Goal: Task Accomplishment & Management: Manage account settings

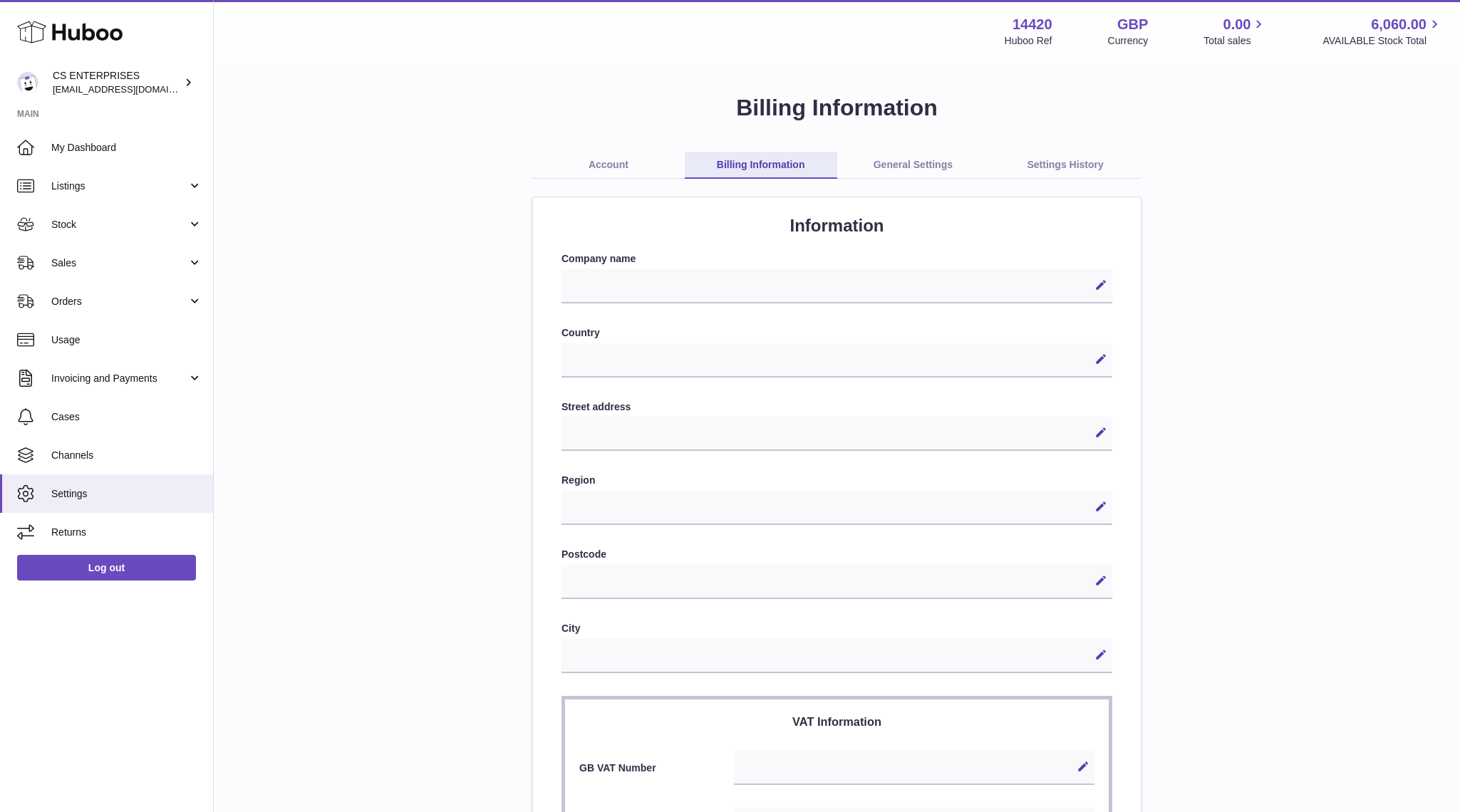
select select
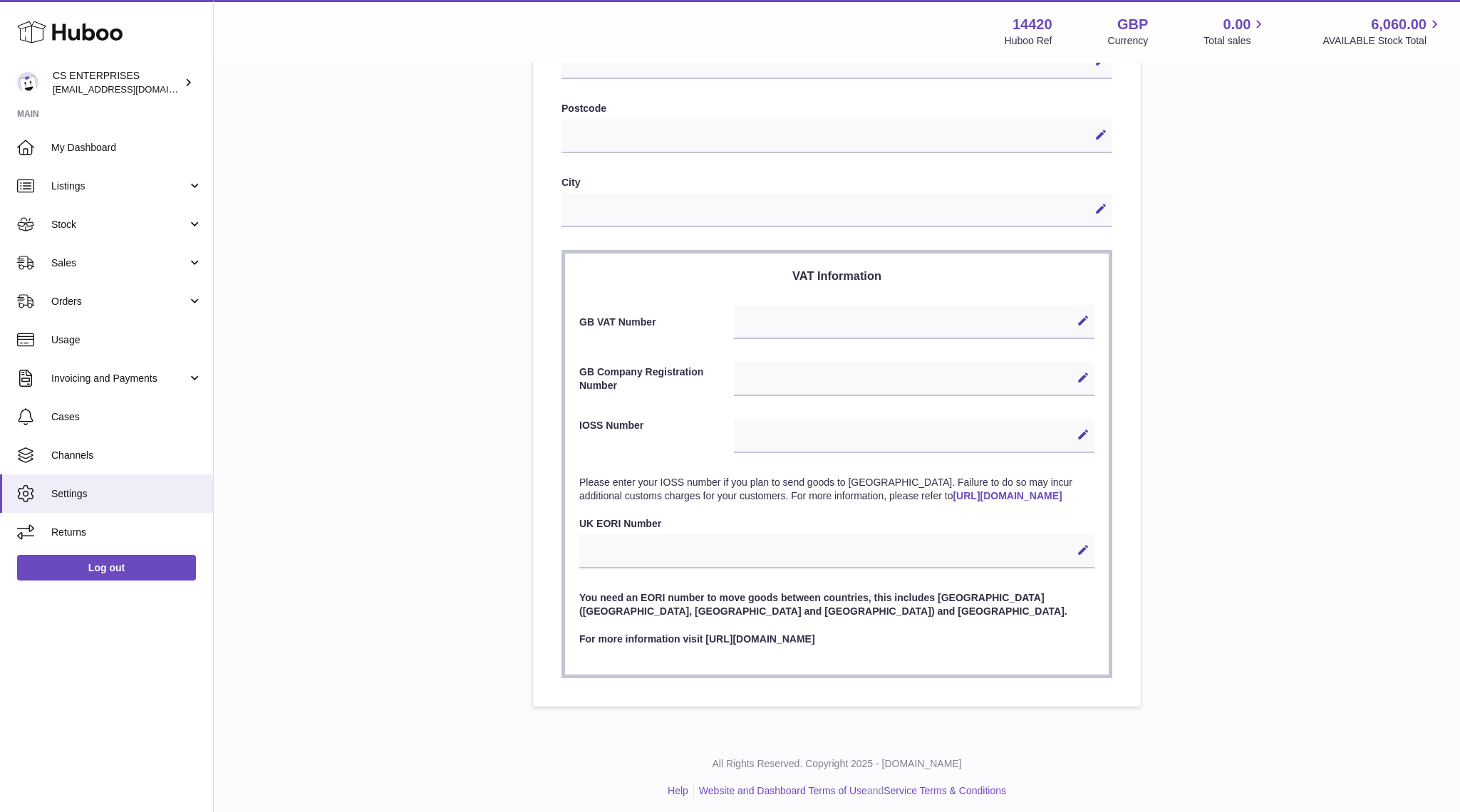
click at [671, 568] on div "Edit Cancel Save" at bounding box center [837, 551] width 515 height 34
click at [642, 563] on div "Edit Cancel Save" at bounding box center [837, 551] width 515 height 34
click at [619, 563] on div "Edit Cancel Save" at bounding box center [837, 551] width 515 height 34
click at [1085, 556] on icon at bounding box center [1083, 550] width 13 height 13
paste input "**********"
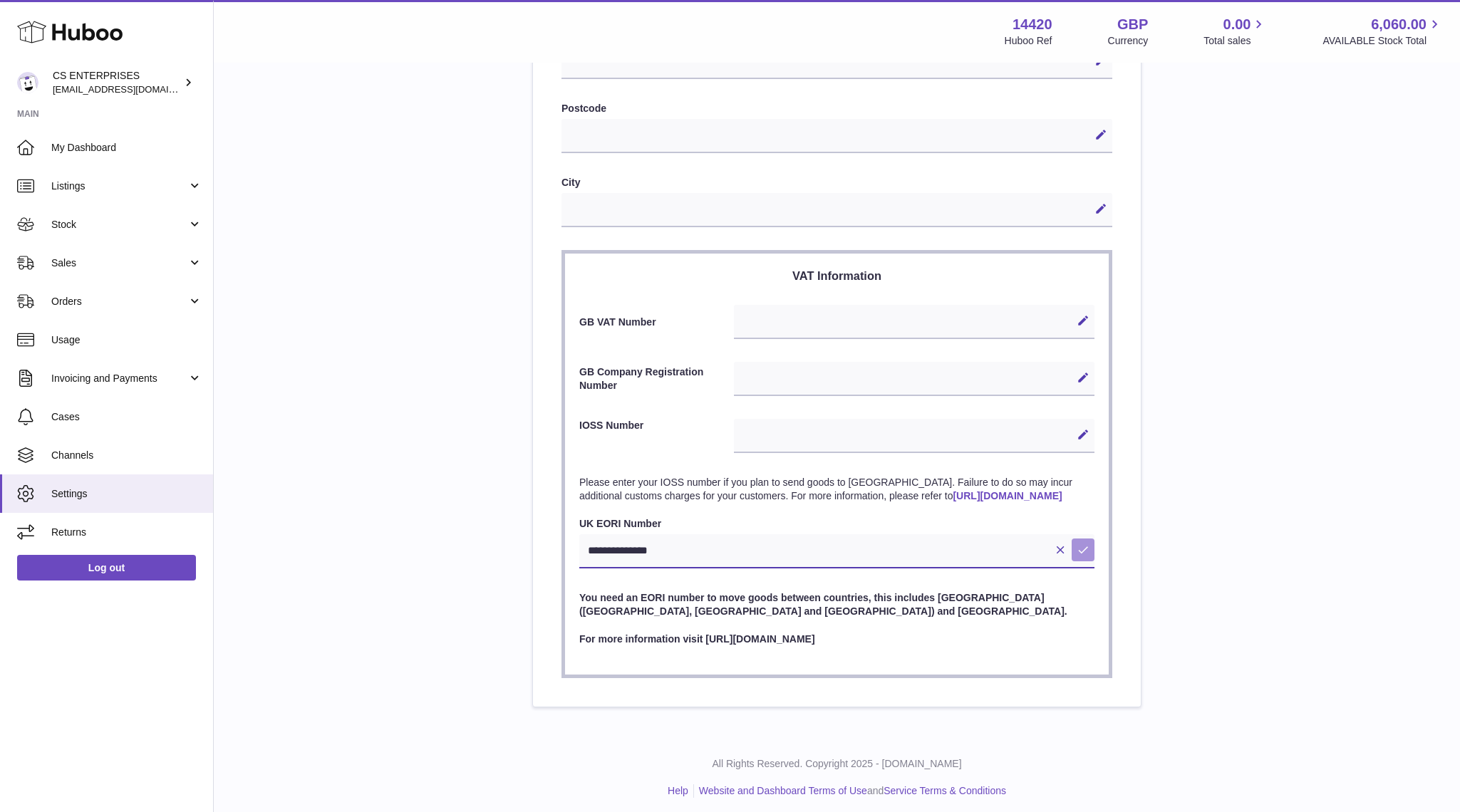
type input "**********"
click at [1081, 556] on icon at bounding box center [1083, 550] width 13 height 13
click at [83, 257] on span "Sales" at bounding box center [119, 263] width 136 height 14
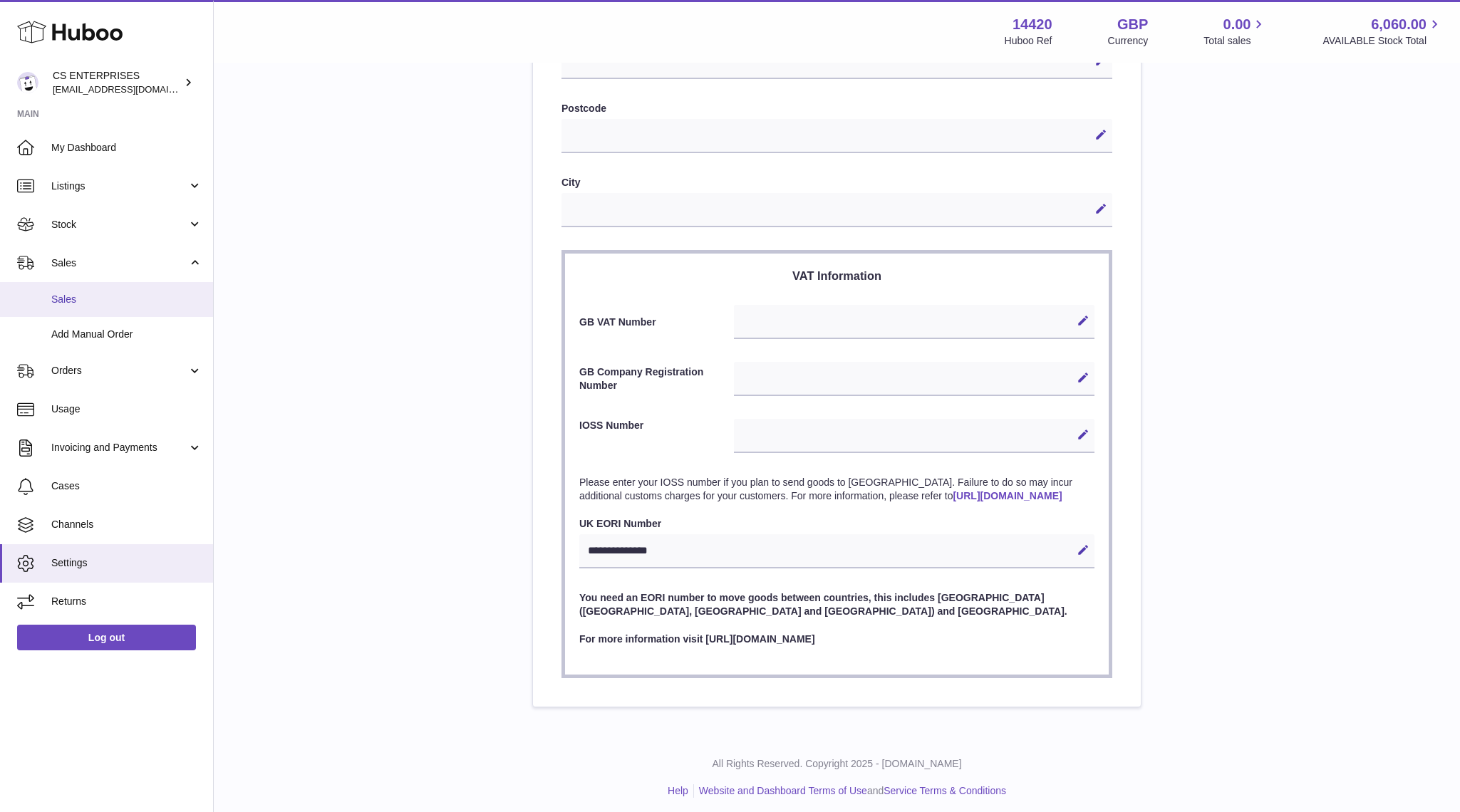
click at [87, 303] on span "Sales" at bounding box center [126, 299] width 151 height 14
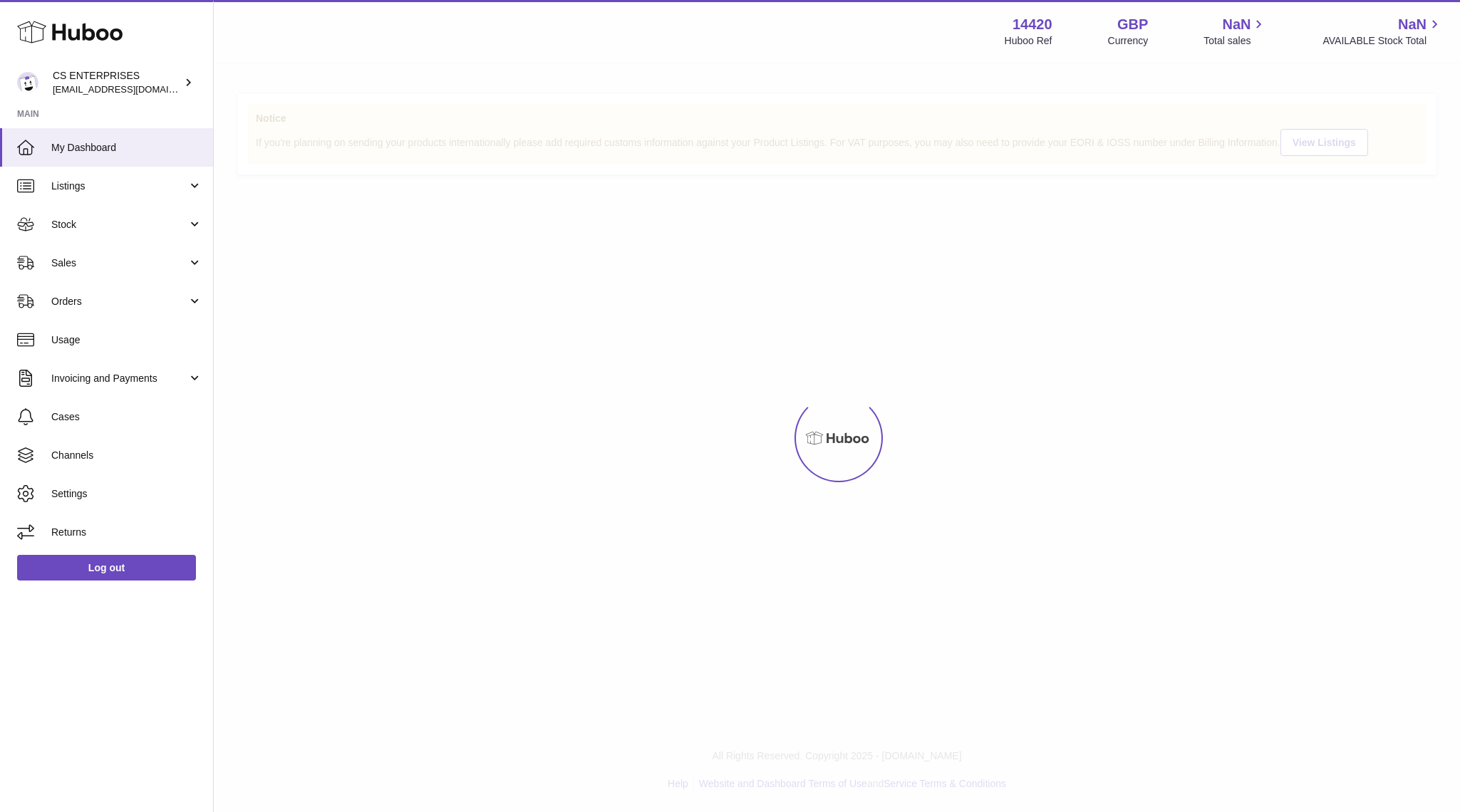
click at [87, 303] on span "Orders" at bounding box center [119, 301] width 136 height 14
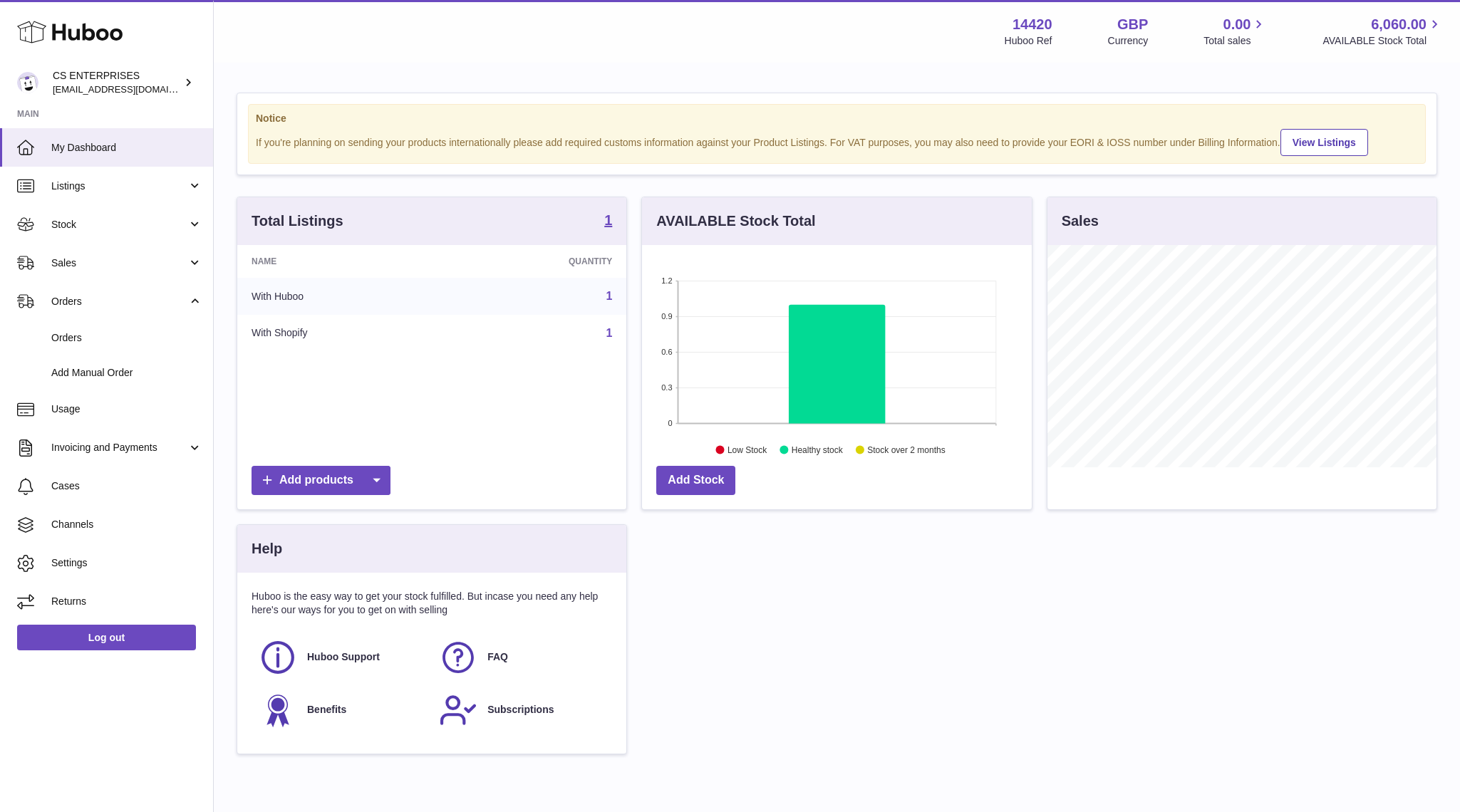
scroll to position [222, 389]
click at [85, 273] on link "Sales" at bounding box center [106, 263] width 213 height 38
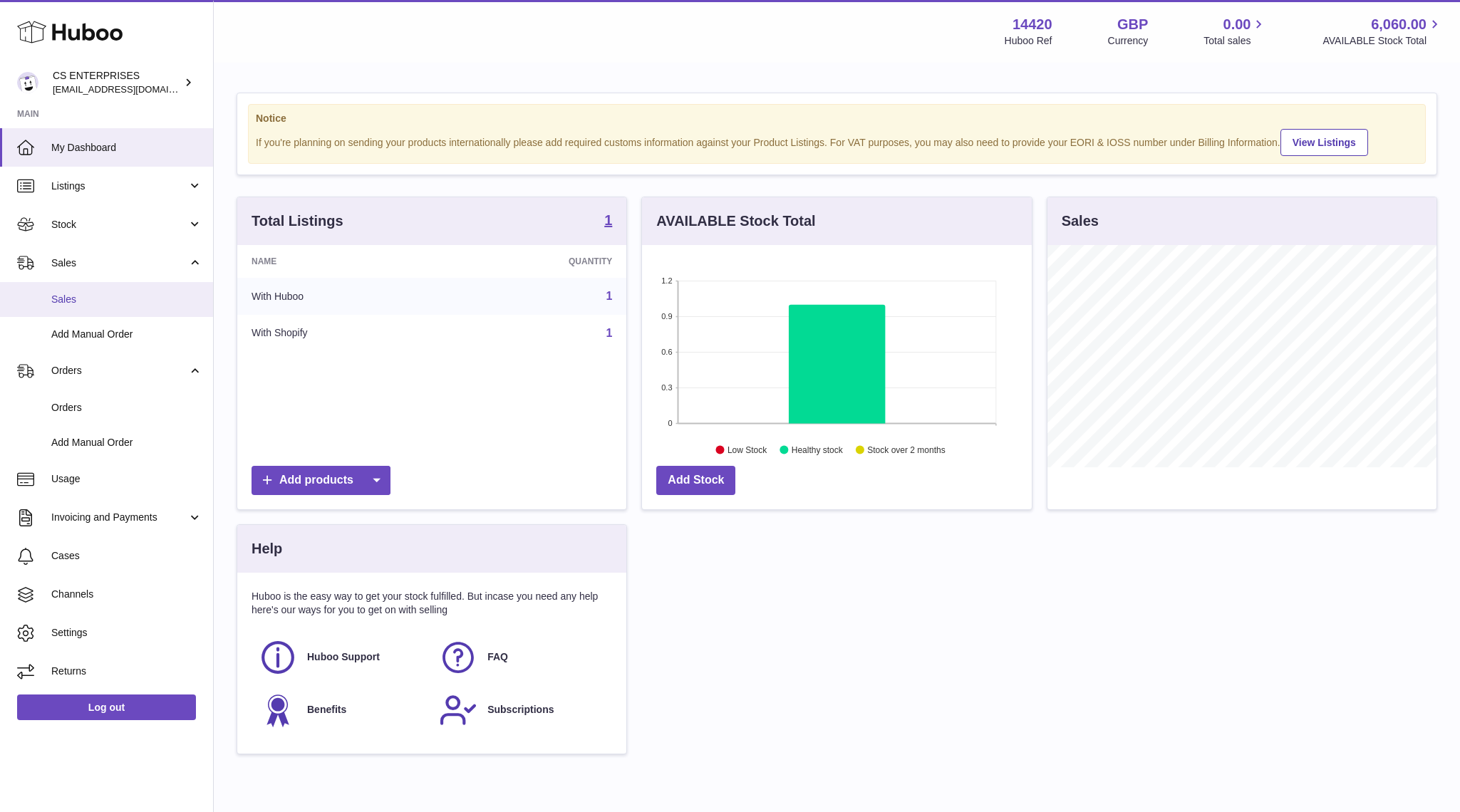
click at [84, 294] on span "Sales" at bounding box center [126, 299] width 151 height 14
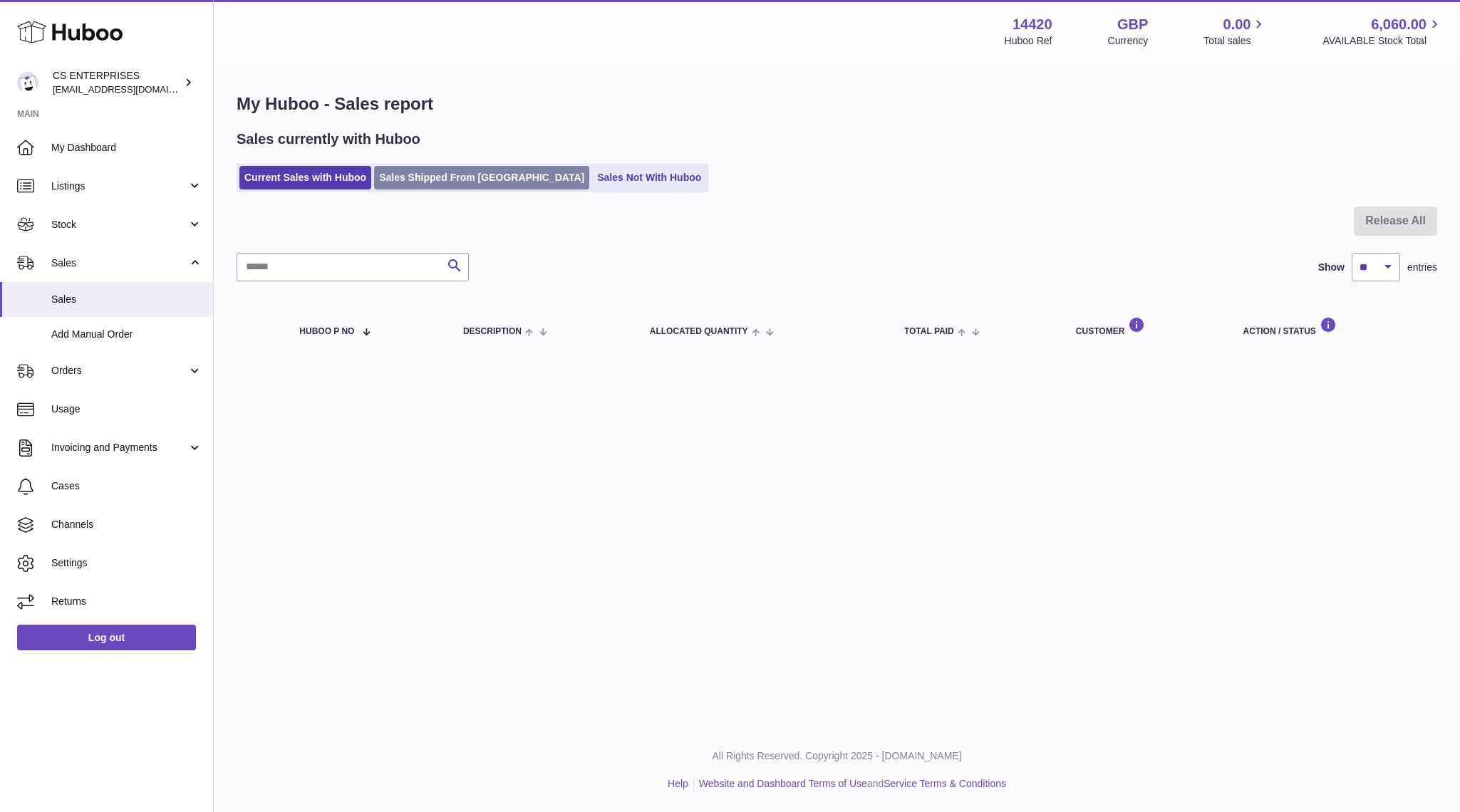
click at [416, 177] on link "Sales Shipped From [GEOGRAPHIC_DATA]" at bounding box center [481, 177] width 215 height 24
click at [592, 177] on link "Sales Not With Huboo" at bounding box center [649, 177] width 114 height 24
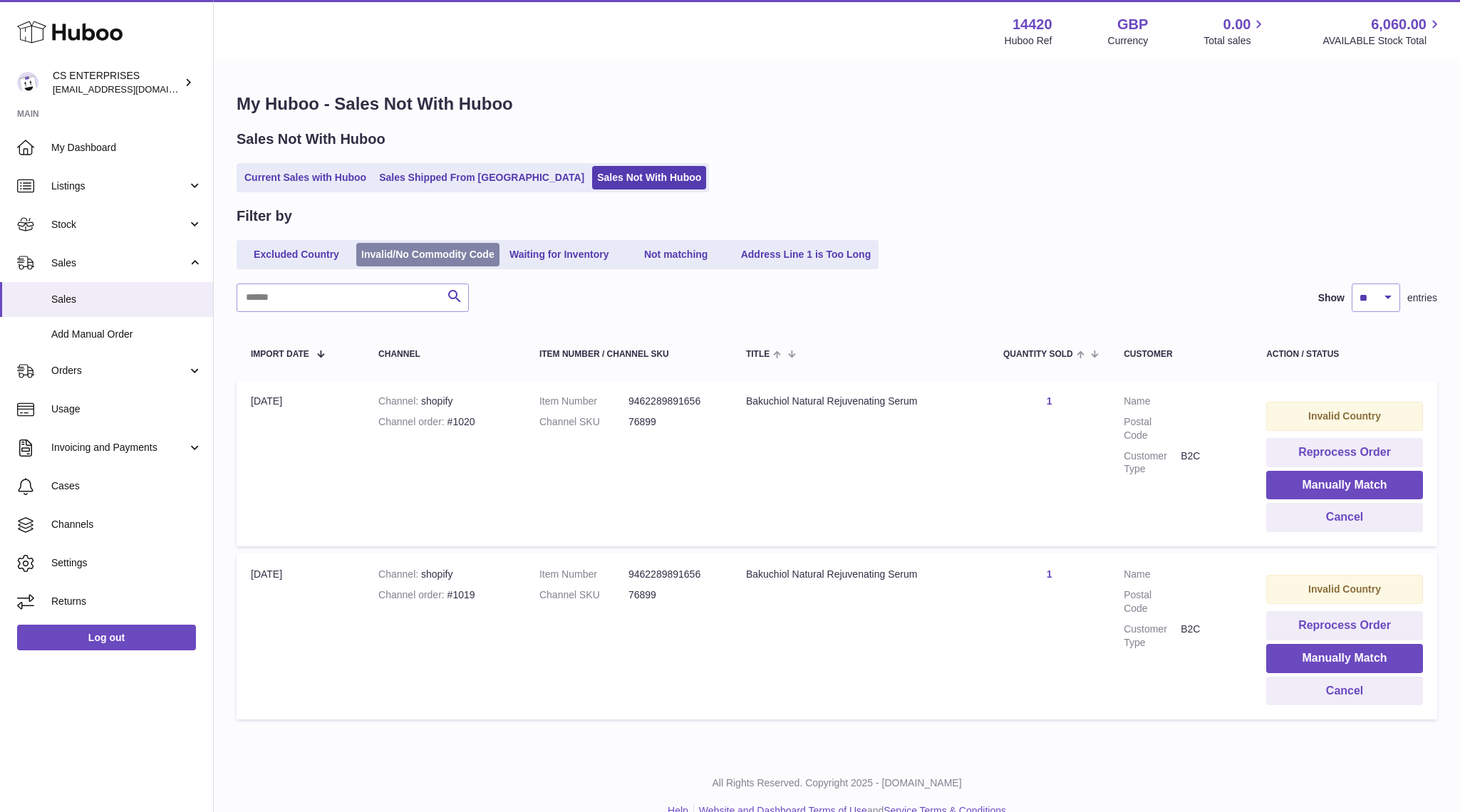
click at [428, 250] on link "Invalid/No Commodity Code" at bounding box center [427, 254] width 143 height 24
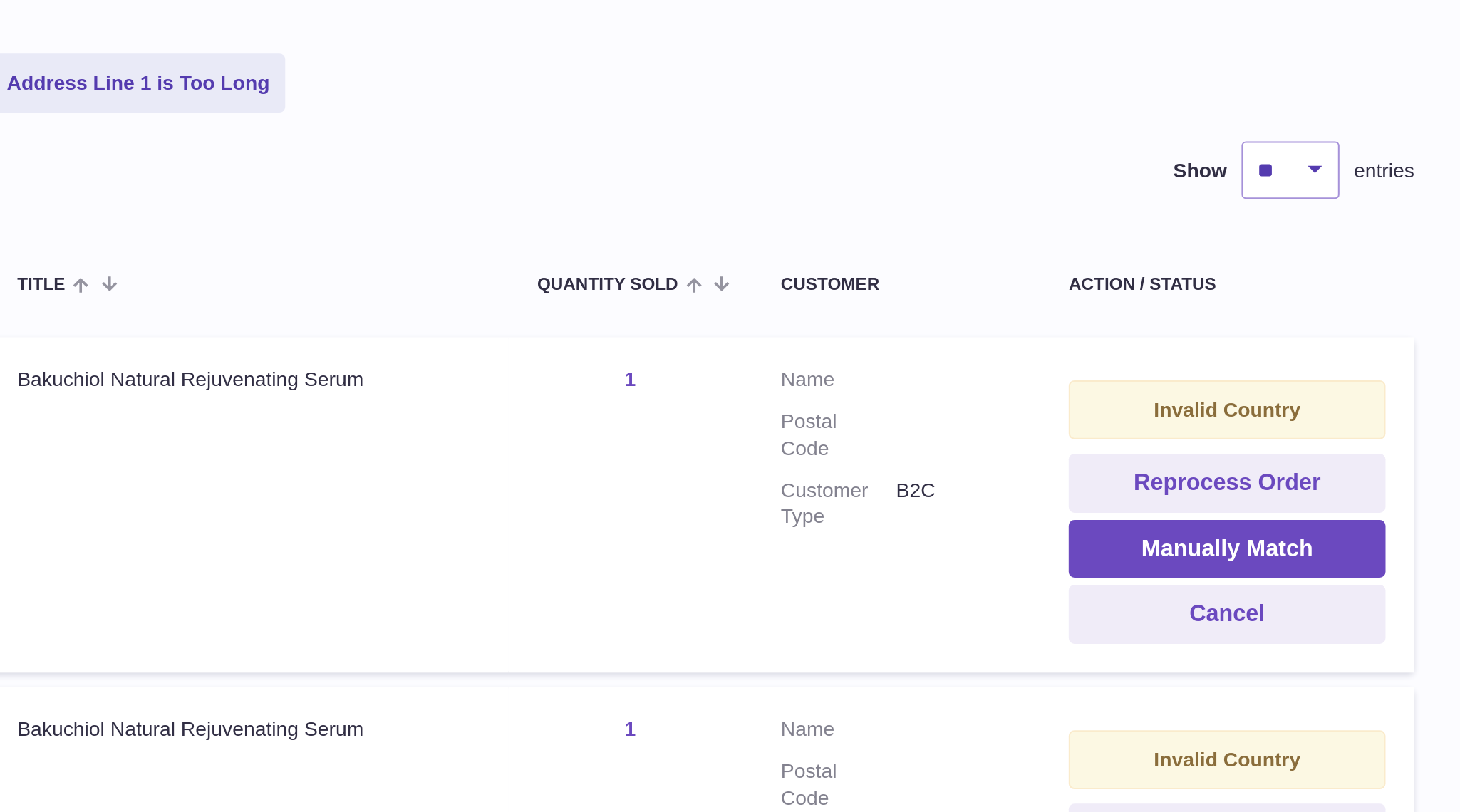
scroll to position [27, 0]
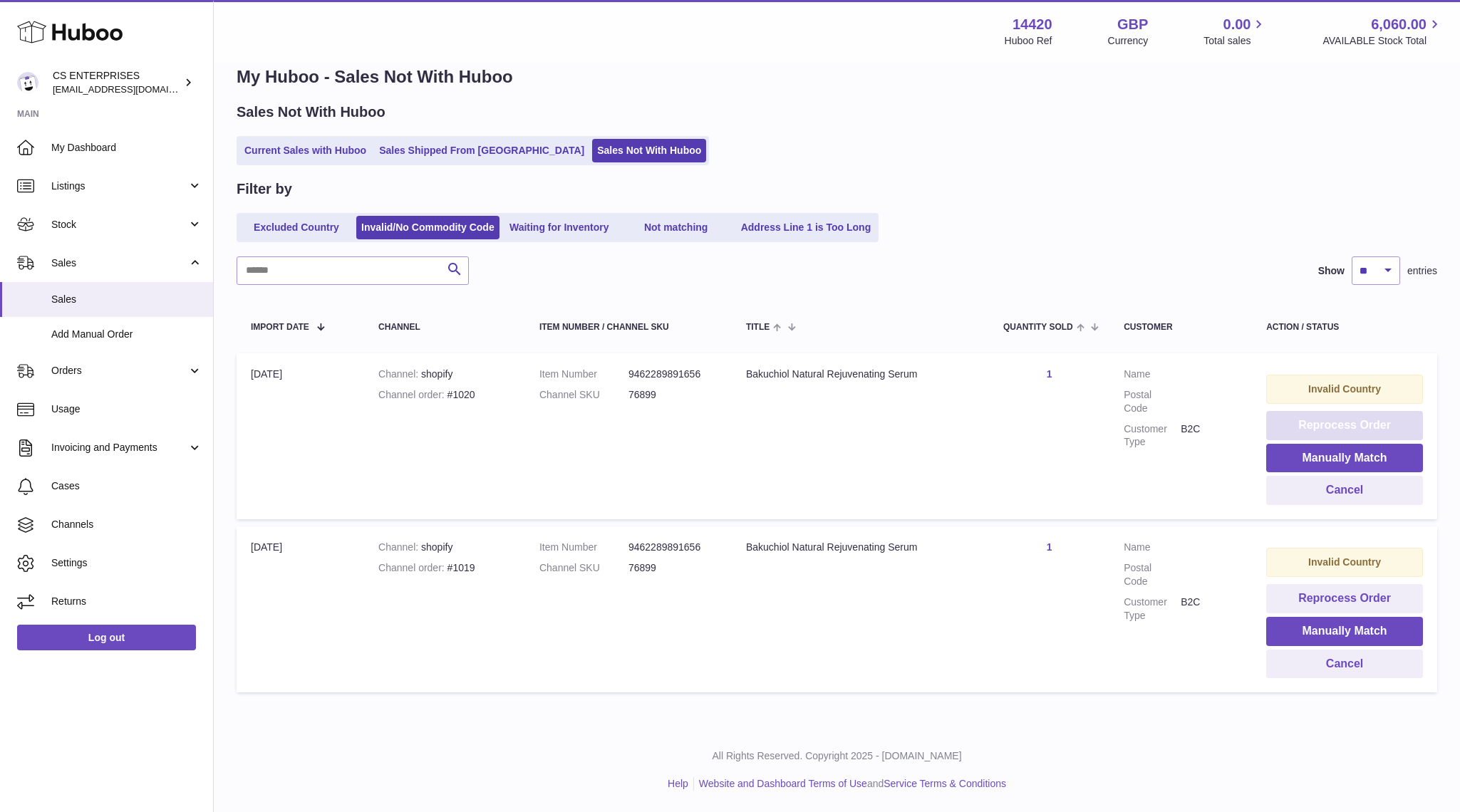
click at [1328, 432] on button "Reprocess Order" at bounding box center [1344, 425] width 156 height 29
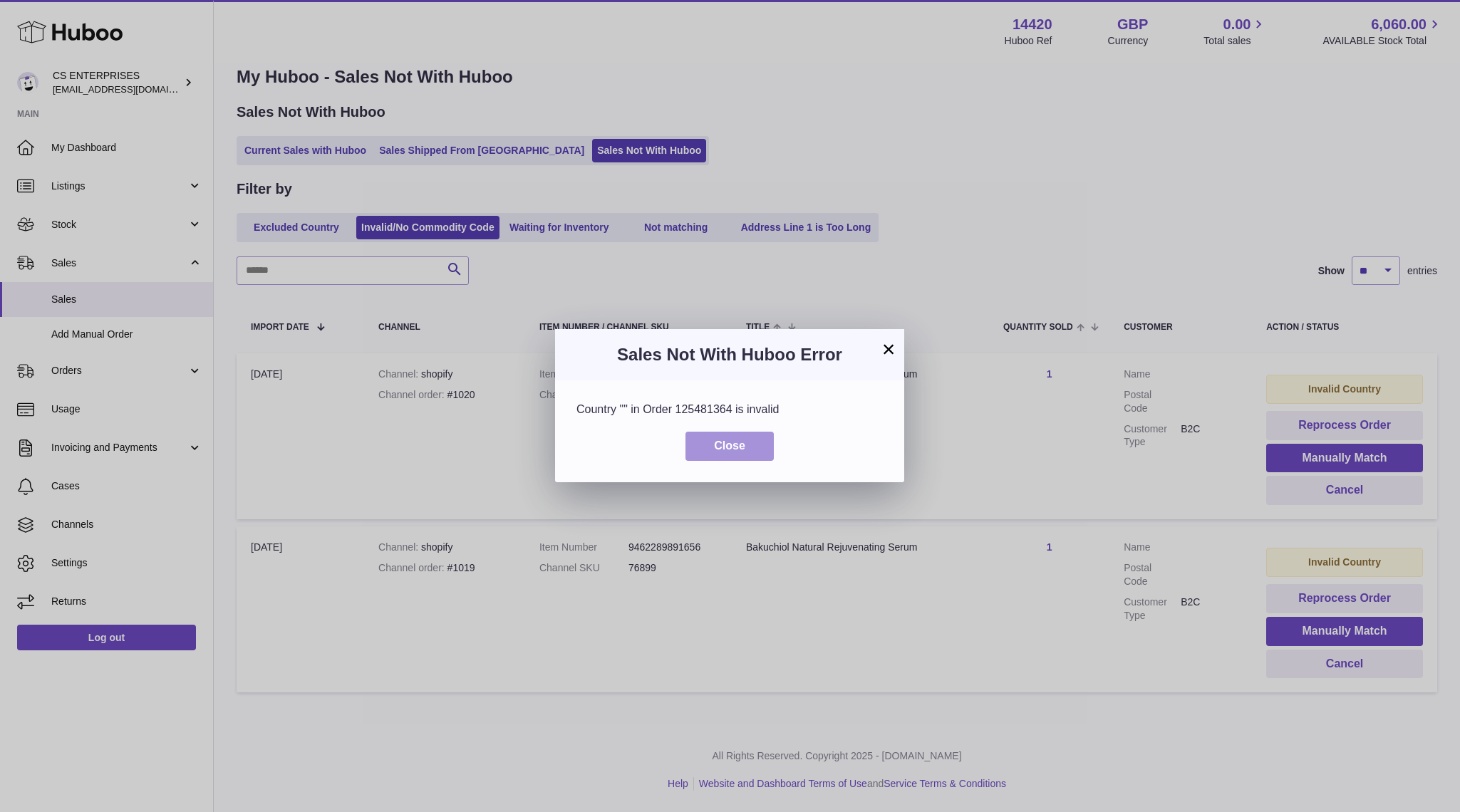
click at [738, 444] on span "Close" at bounding box center [730, 445] width 32 height 12
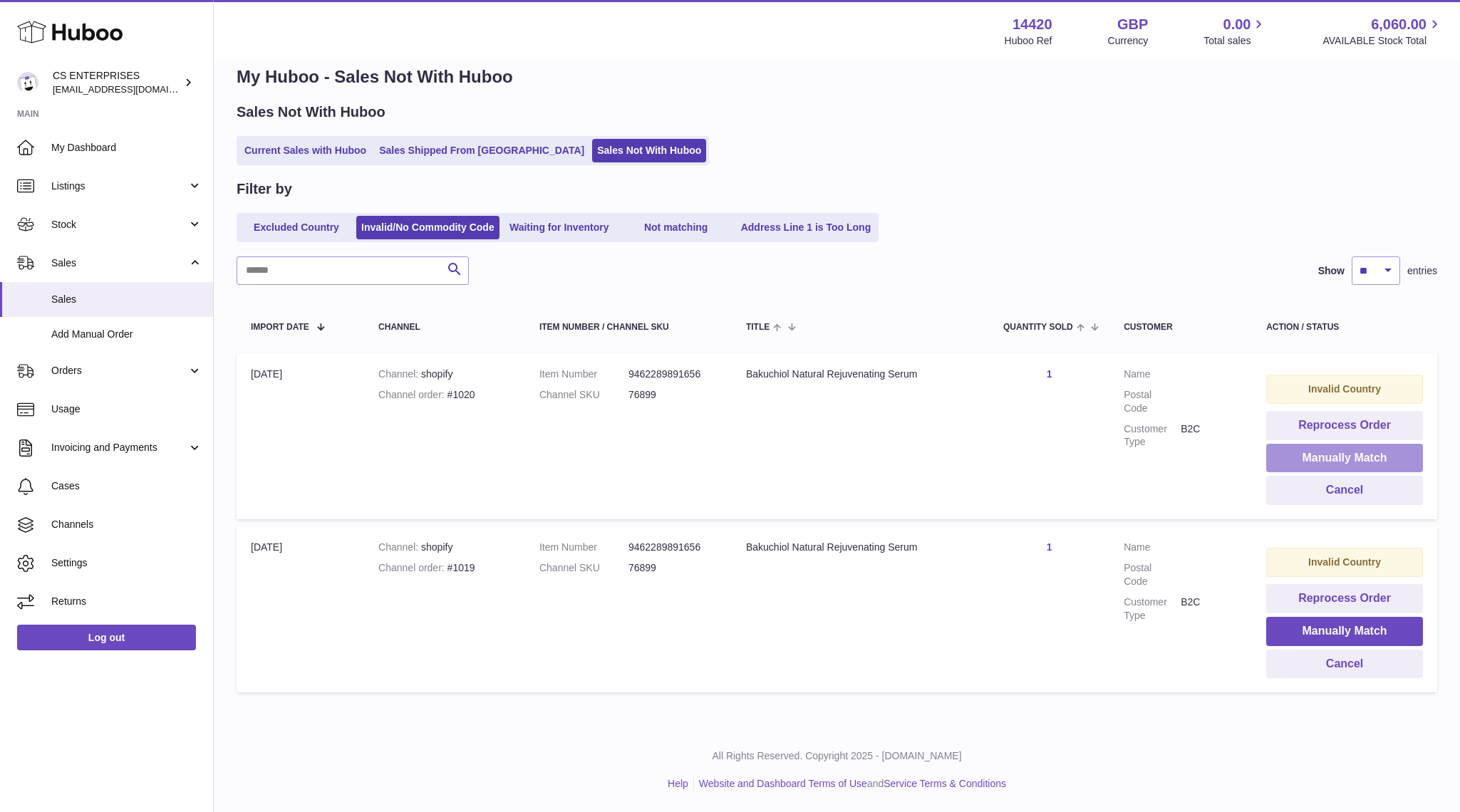
click at [1351, 462] on button "Manually Match" at bounding box center [1344, 459] width 156 height 29
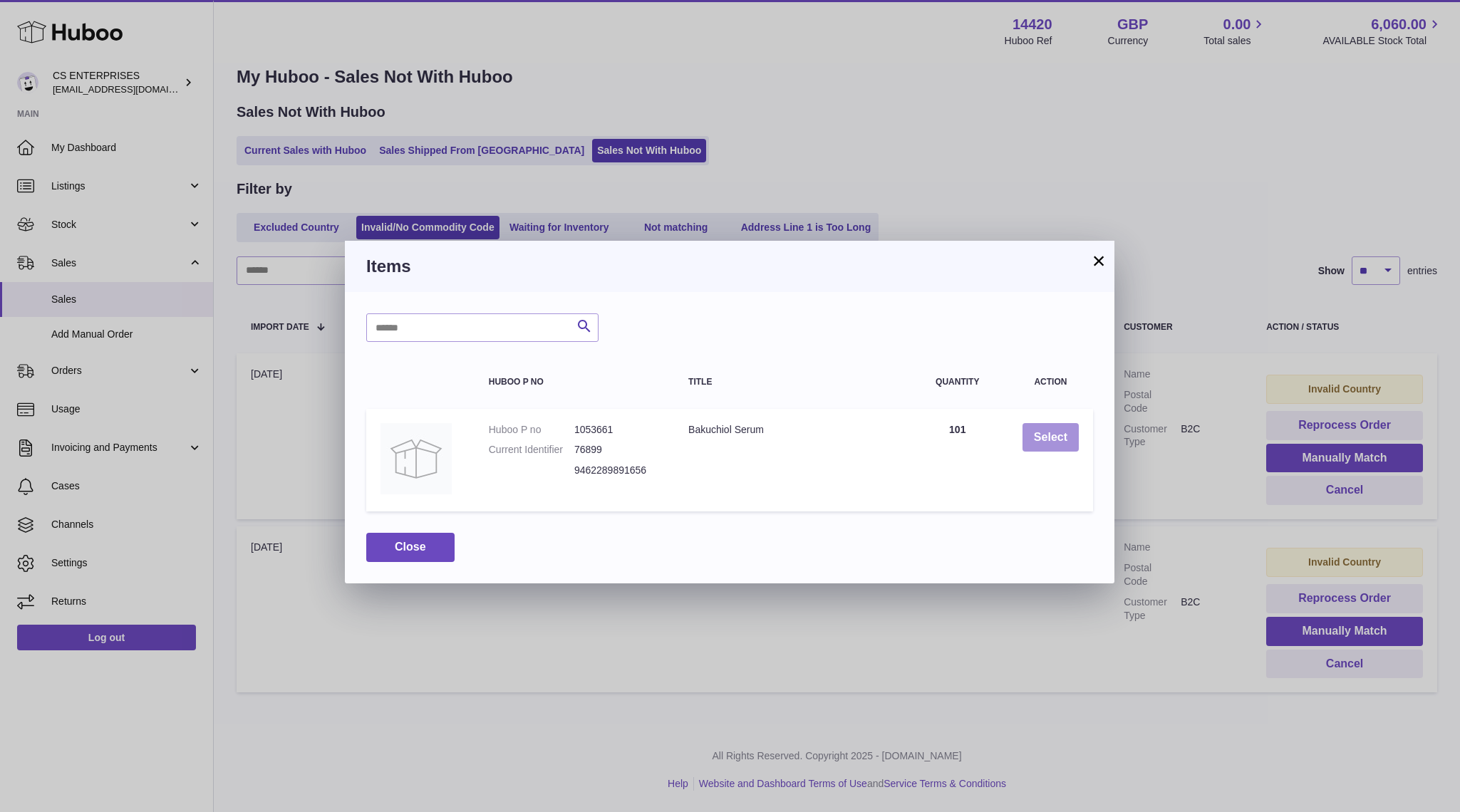
click at [1044, 434] on button "Select" at bounding box center [1050, 438] width 56 height 29
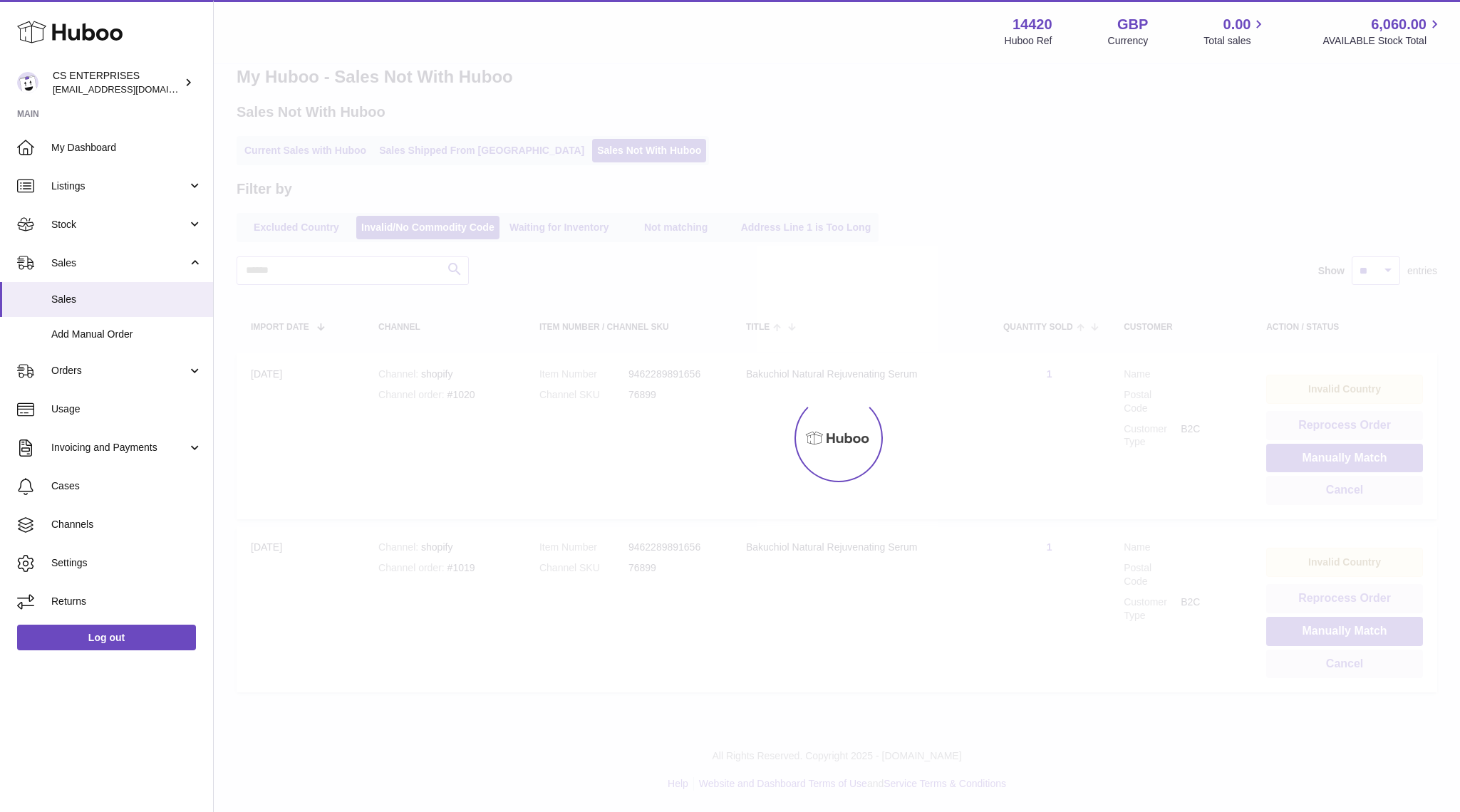
scroll to position [0, 0]
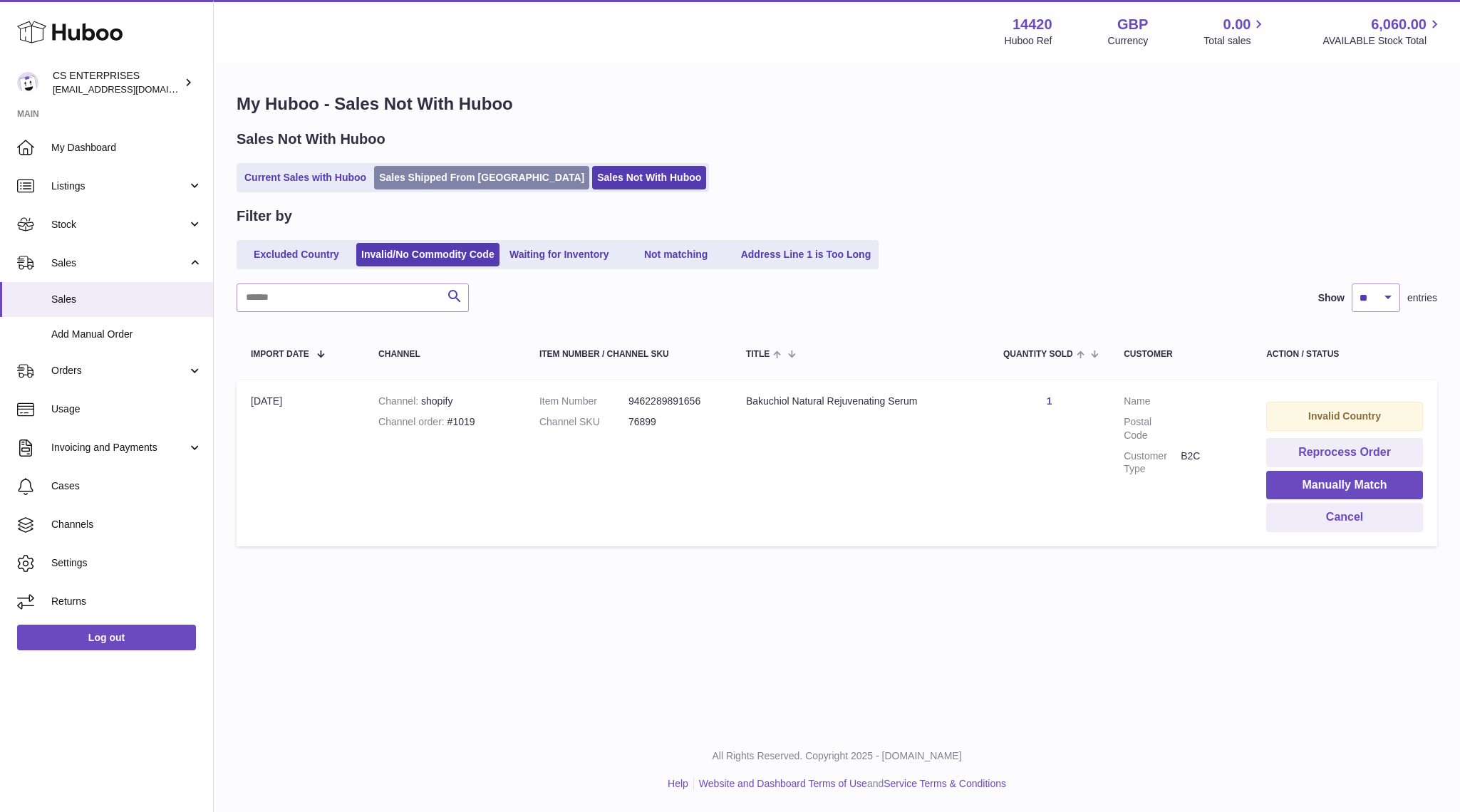
click at [405, 168] on link "Sales Shipped From [GEOGRAPHIC_DATA]" at bounding box center [481, 177] width 215 height 24
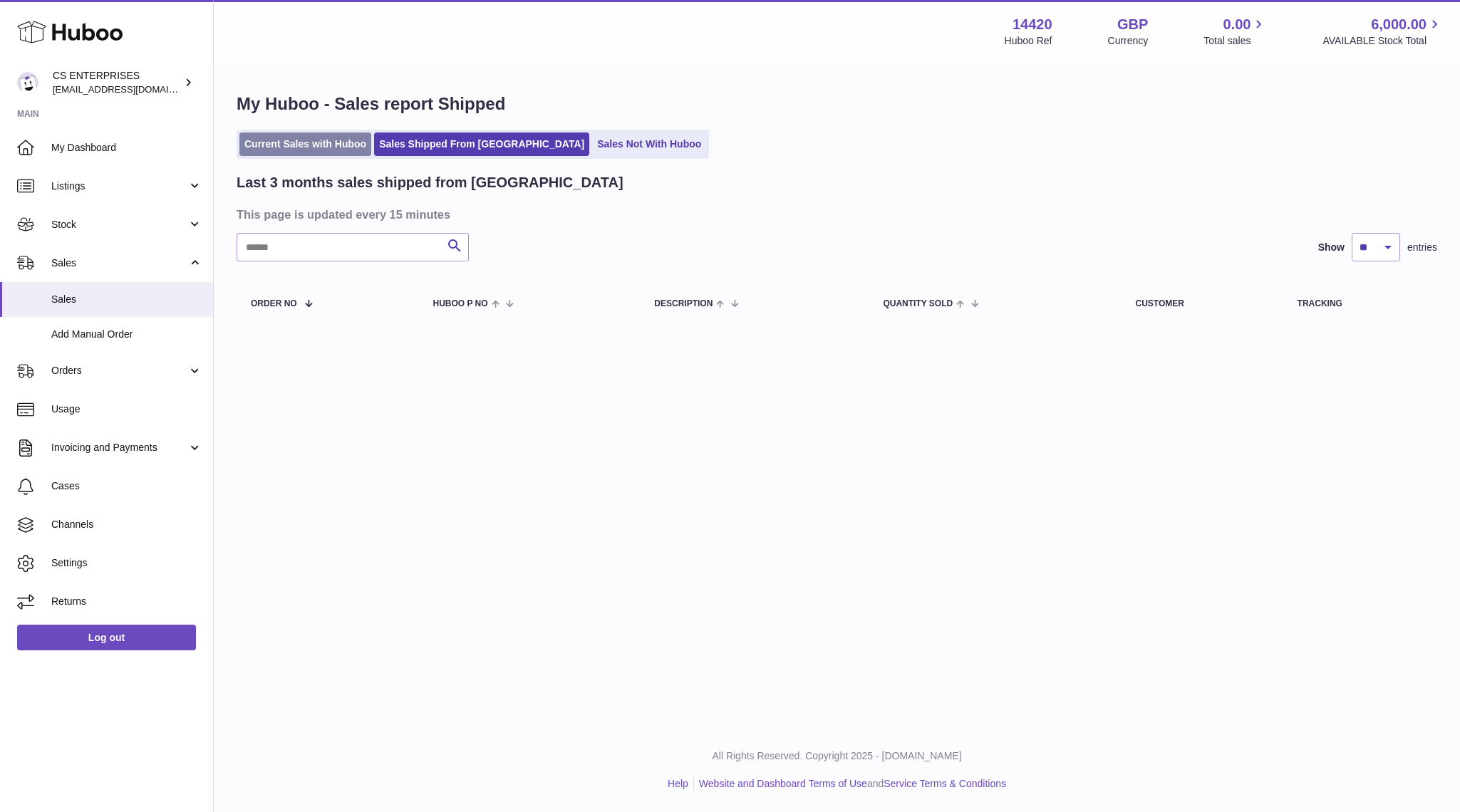
click at [332, 144] on link "Current Sales with Huboo" at bounding box center [305, 143] width 132 height 24
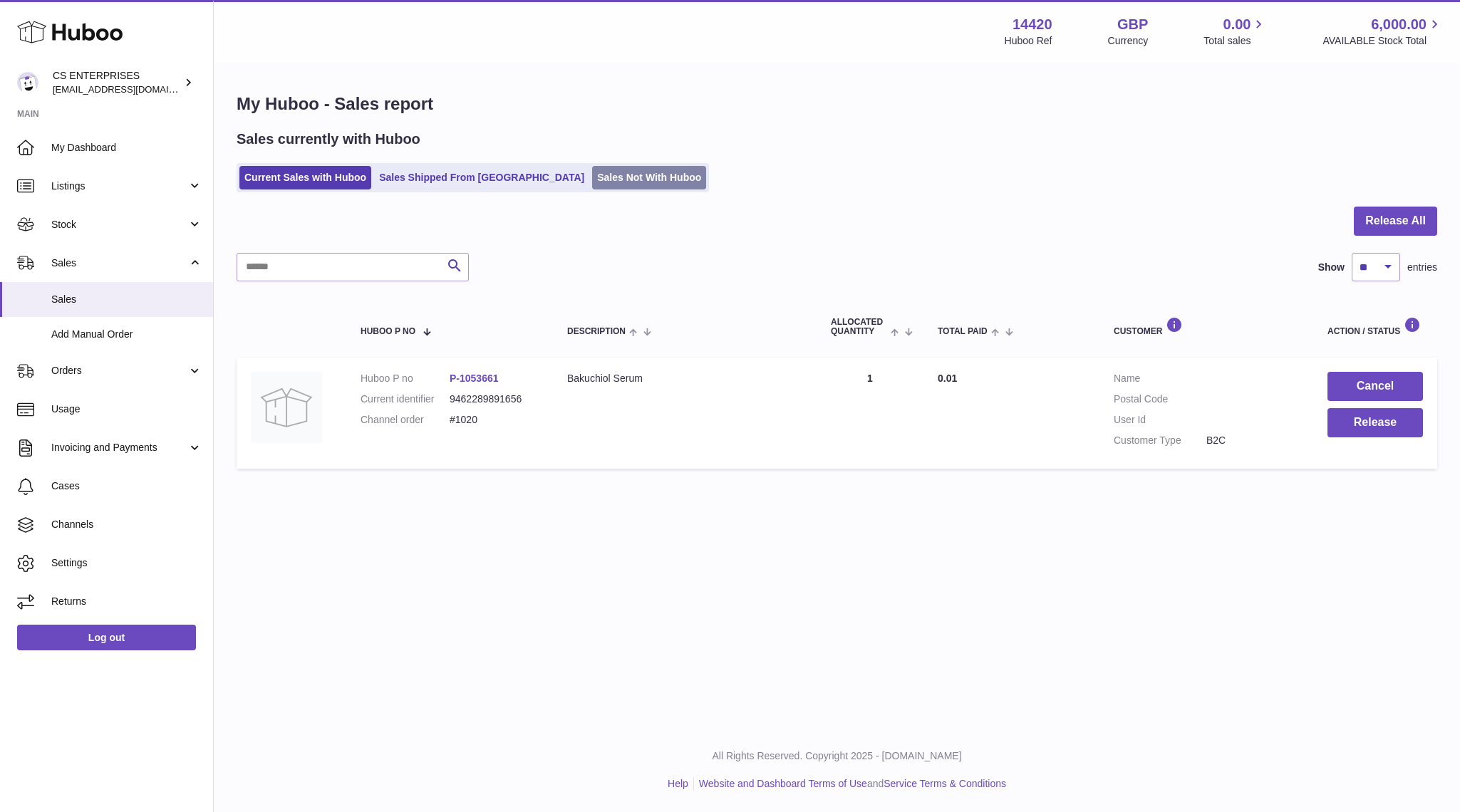
click at [592, 172] on link "Sales Not With Huboo" at bounding box center [649, 177] width 114 height 24
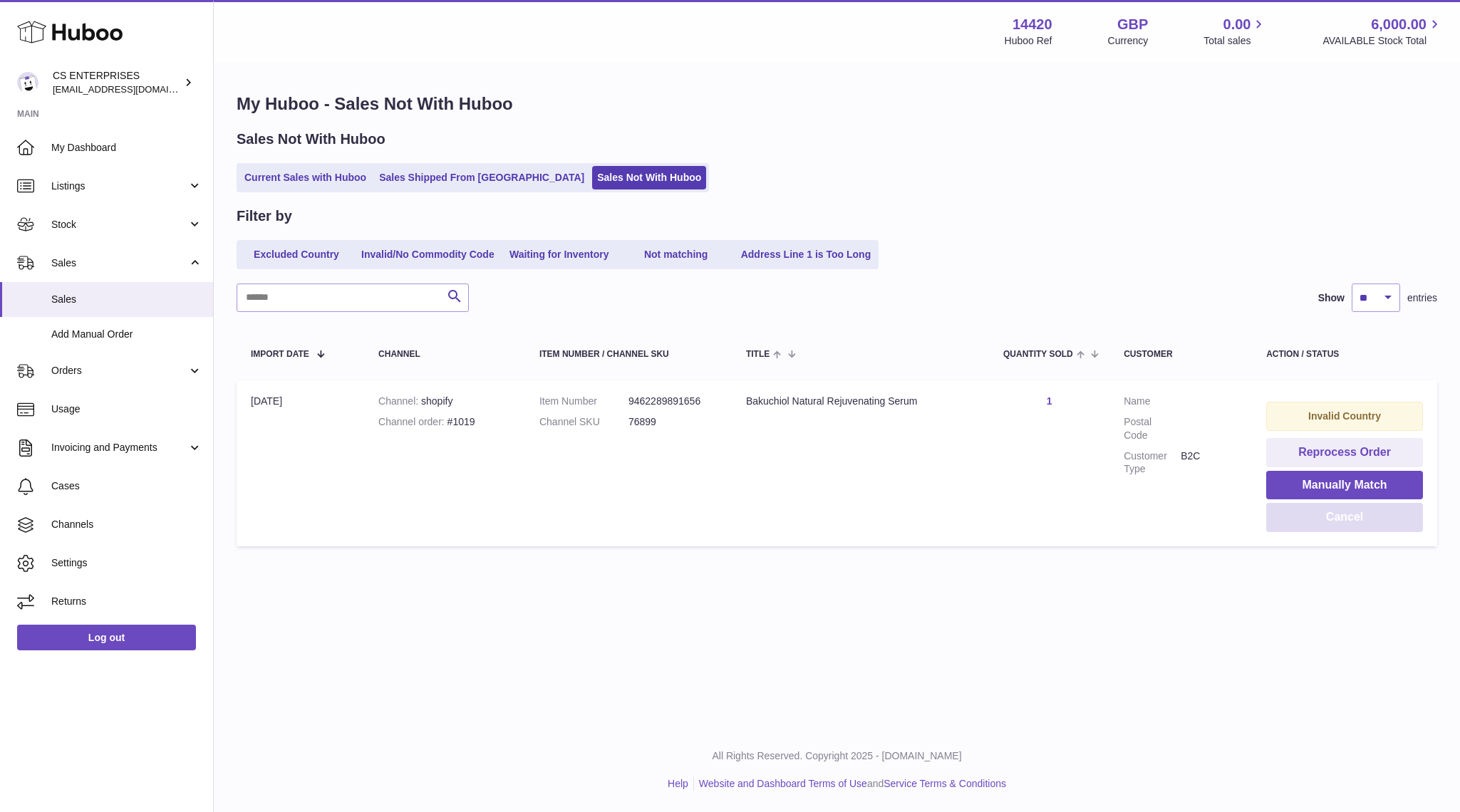
click at [1349, 518] on button "Cancel" at bounding box center [1344, 518] width 156 height 29
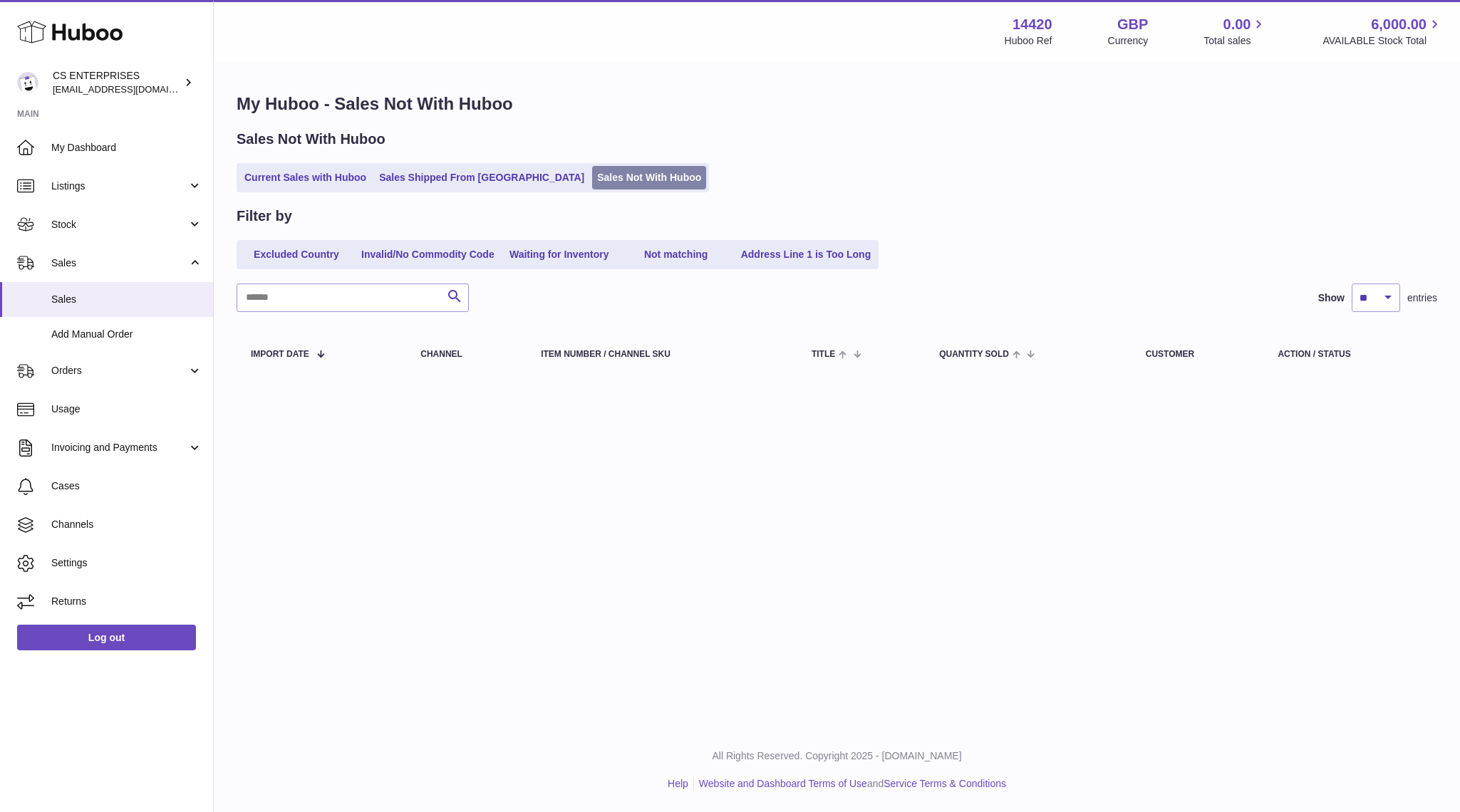
click at [592, 169] on link "Sales Not With Huboo" at bounding box center [649, 177] width 114 height 24
click at [321, 184] on link "Current Sales with Huboo" at bounding box center [305, 177] width 132 height 24
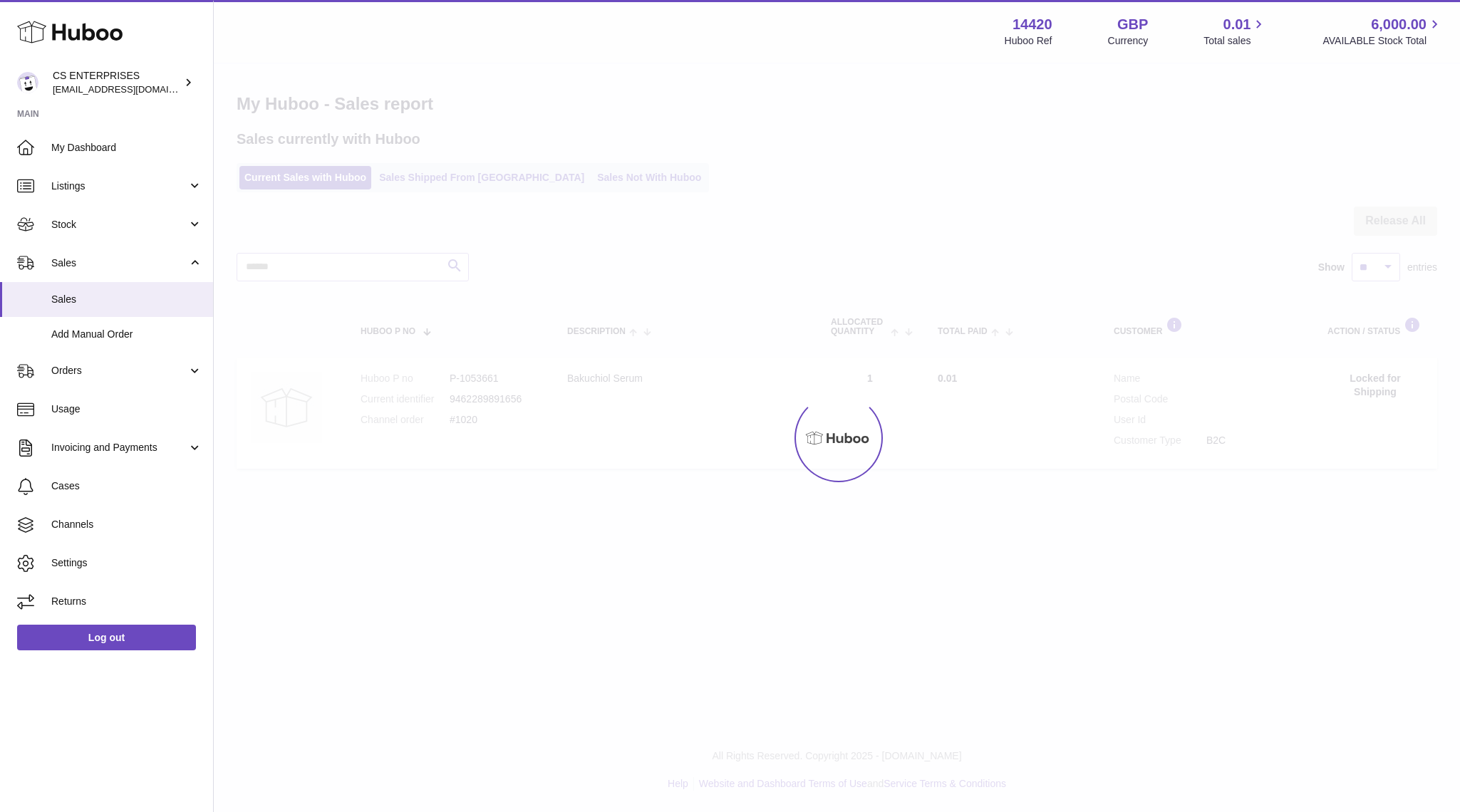
click at [319, 173] on div "Menu Huboo 14420 Huboo Ref GBP Currency 0.01 Total sales 6,000.00 AVAILABLE Sto…" at bounding box center [837, 252] width 1246 height 504
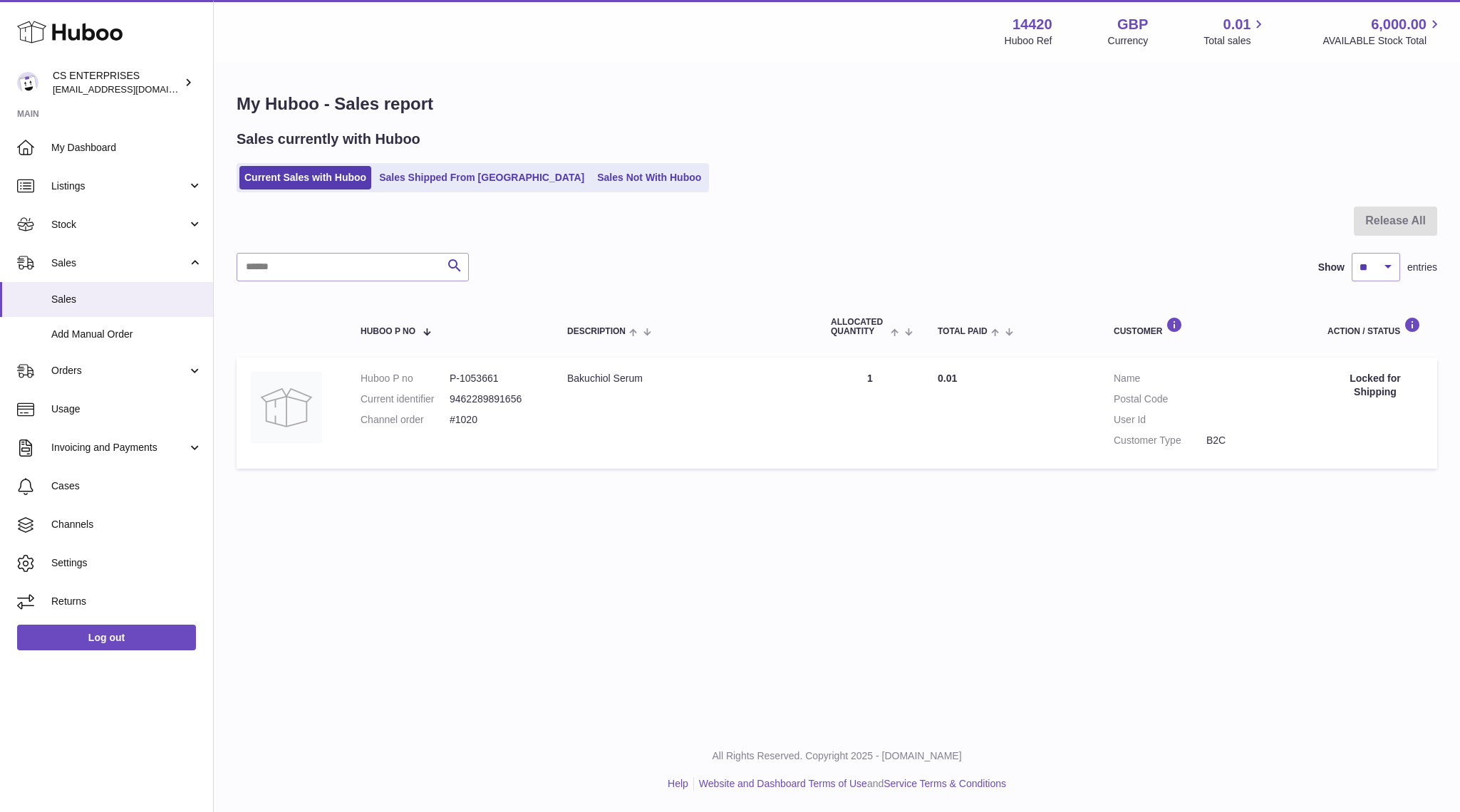
click at [893, 408] on td "Quantity Sold 1" at bounding box center [870, 412] width 107 height 111
click at [435, 181] on link "Sales Shipped From [GEOGRAPHIC_DATA]" at bounding box center [481, 177] width 215 height 24
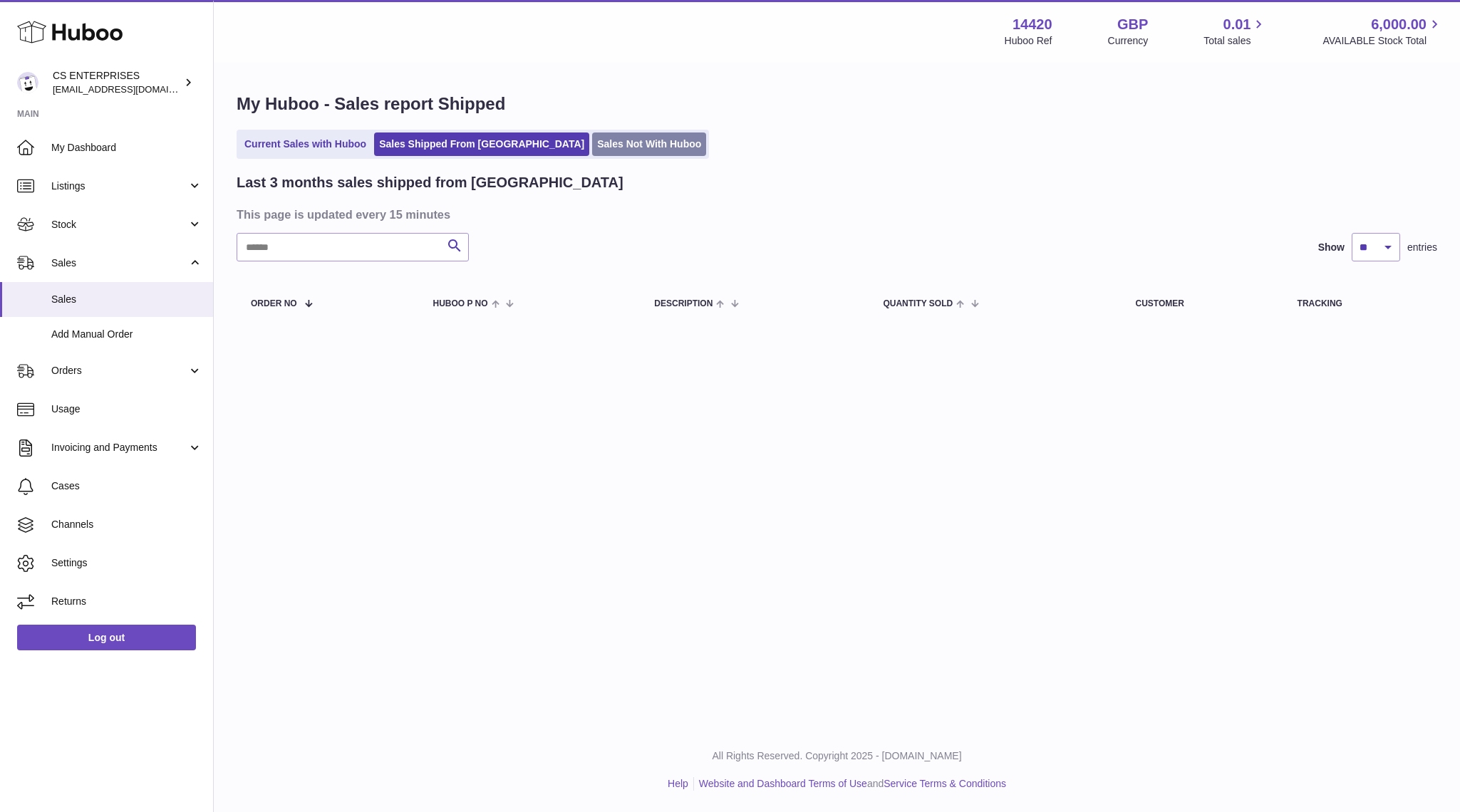
click at [592, 142] on link "Sales Not With Huboo" at bounding box center [649, 143] width 114 height 24
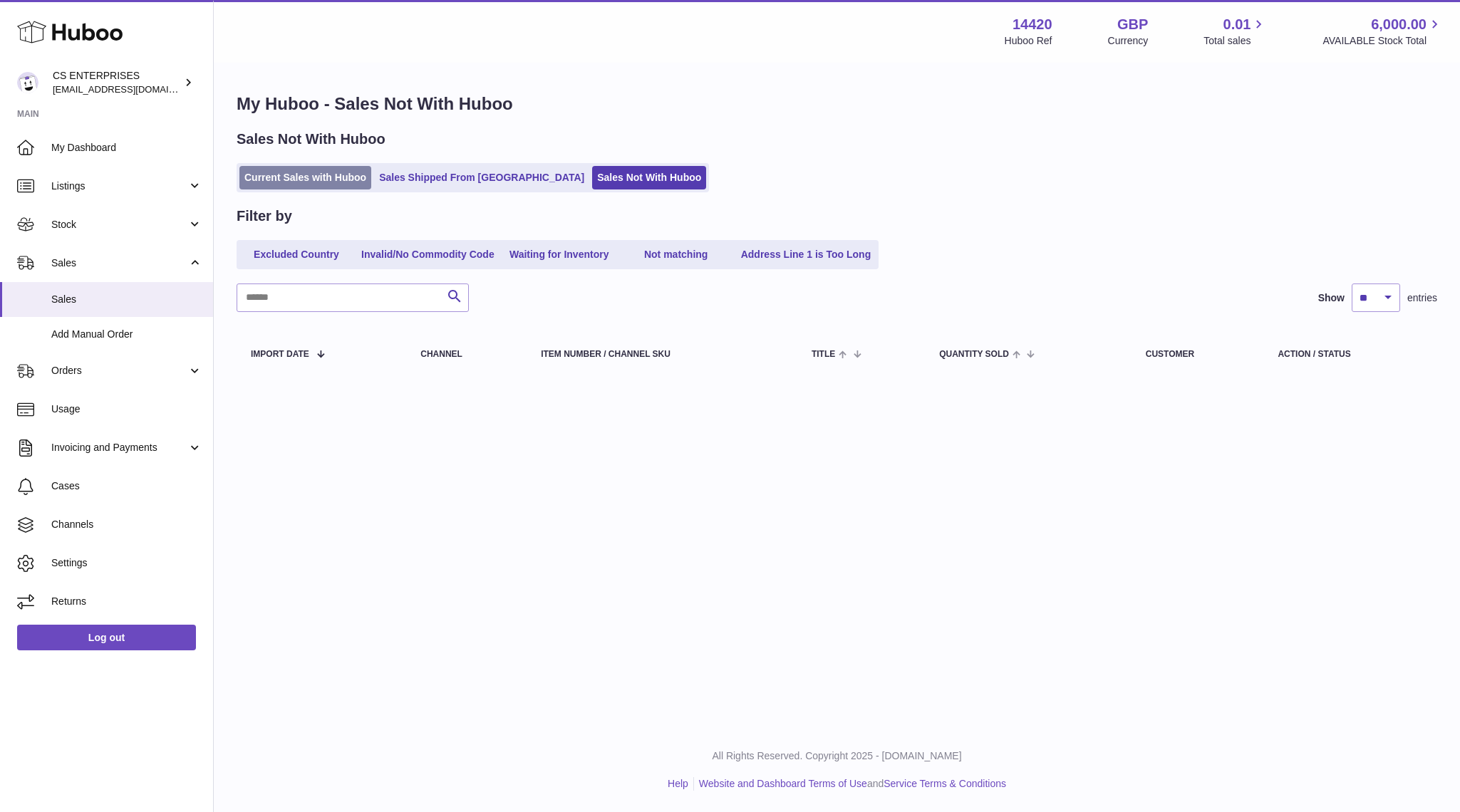
click at [298, 171] on link "Current Sales with Huboo" at bounding box center [305, 177] width 132 height 24
